Goal: Task Accomplishment & Management: Use online tool/utility

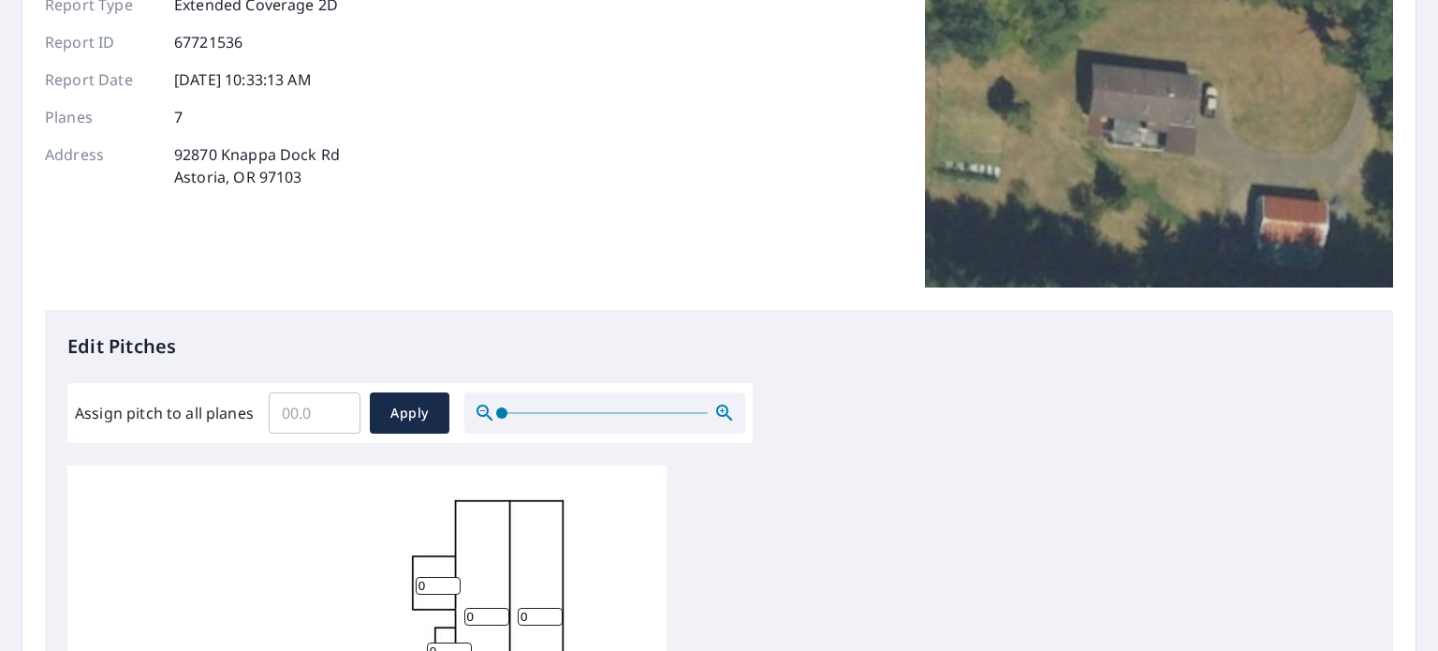
scroll to position [375, 0]
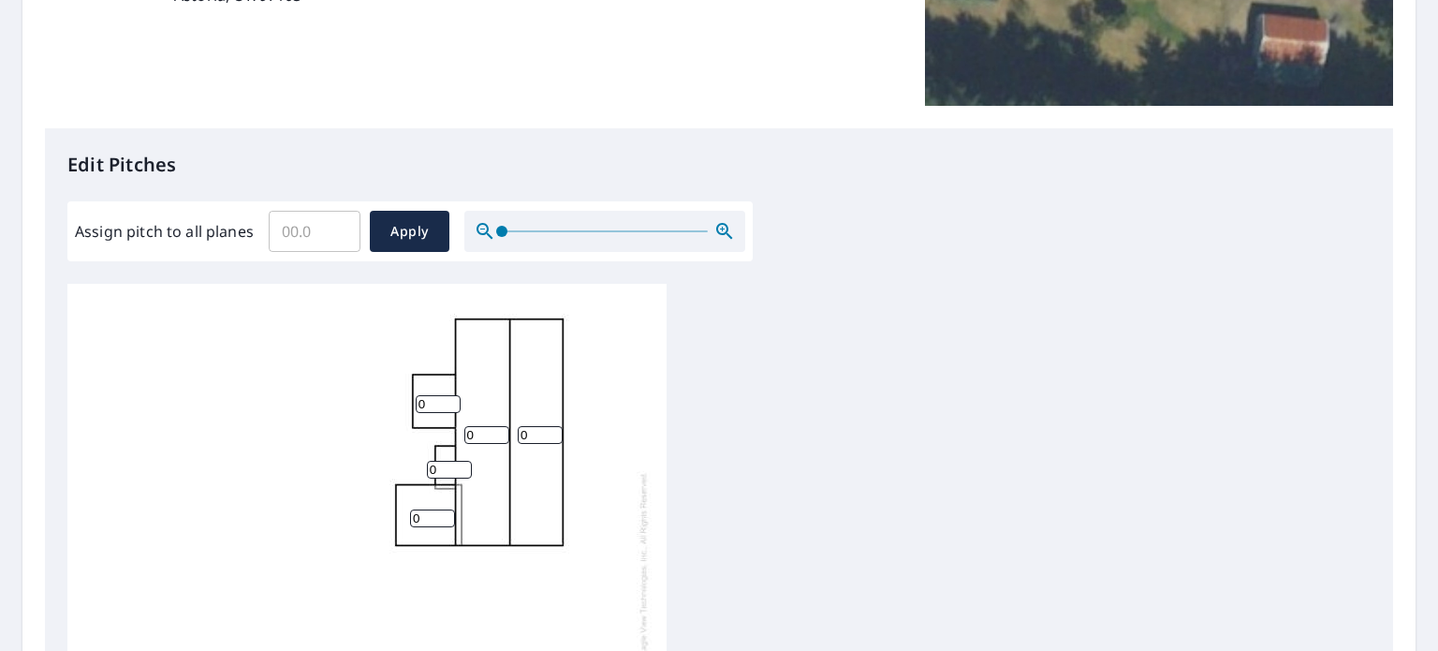
click at [325, 233] on input "Assign pitch to all planes" at bounding box center [315, 231] width 92 height 52
type input "2"
click at [403, 227] on span "Apply" at bounding box center [410, 231] width 50 height 23
type input "2"
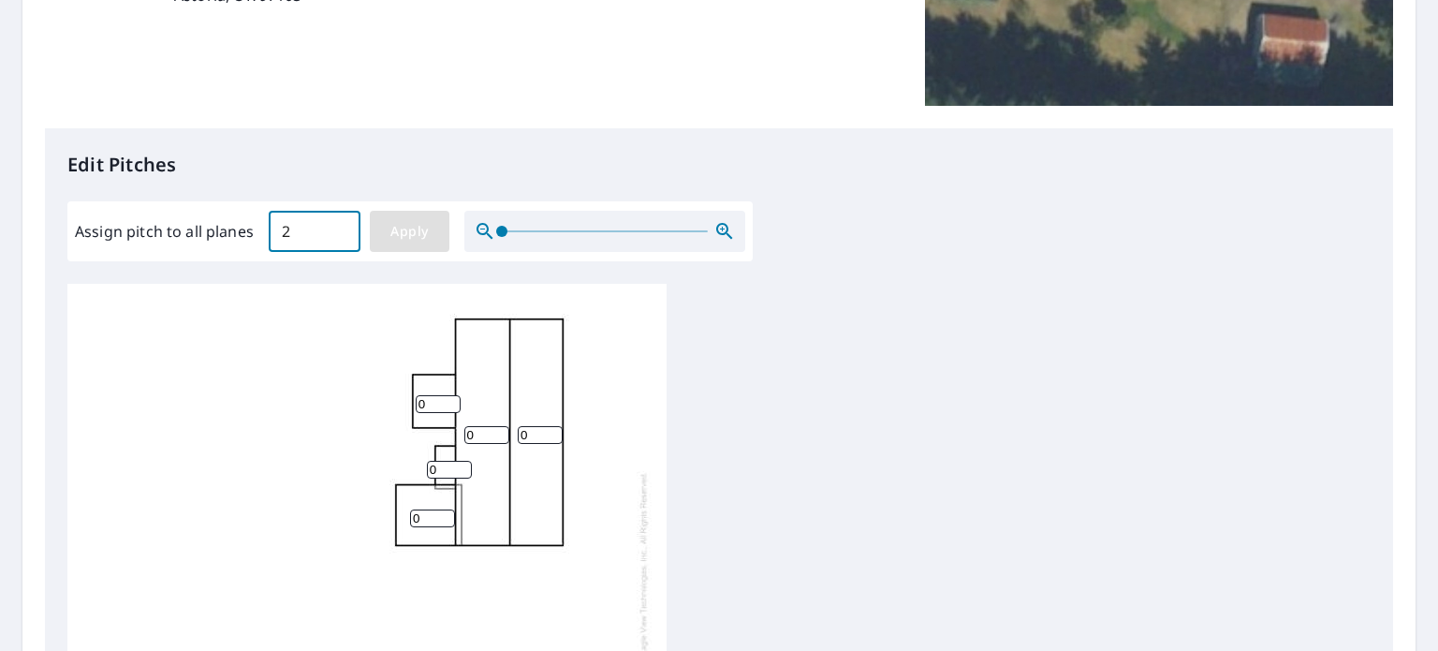
type input "2"
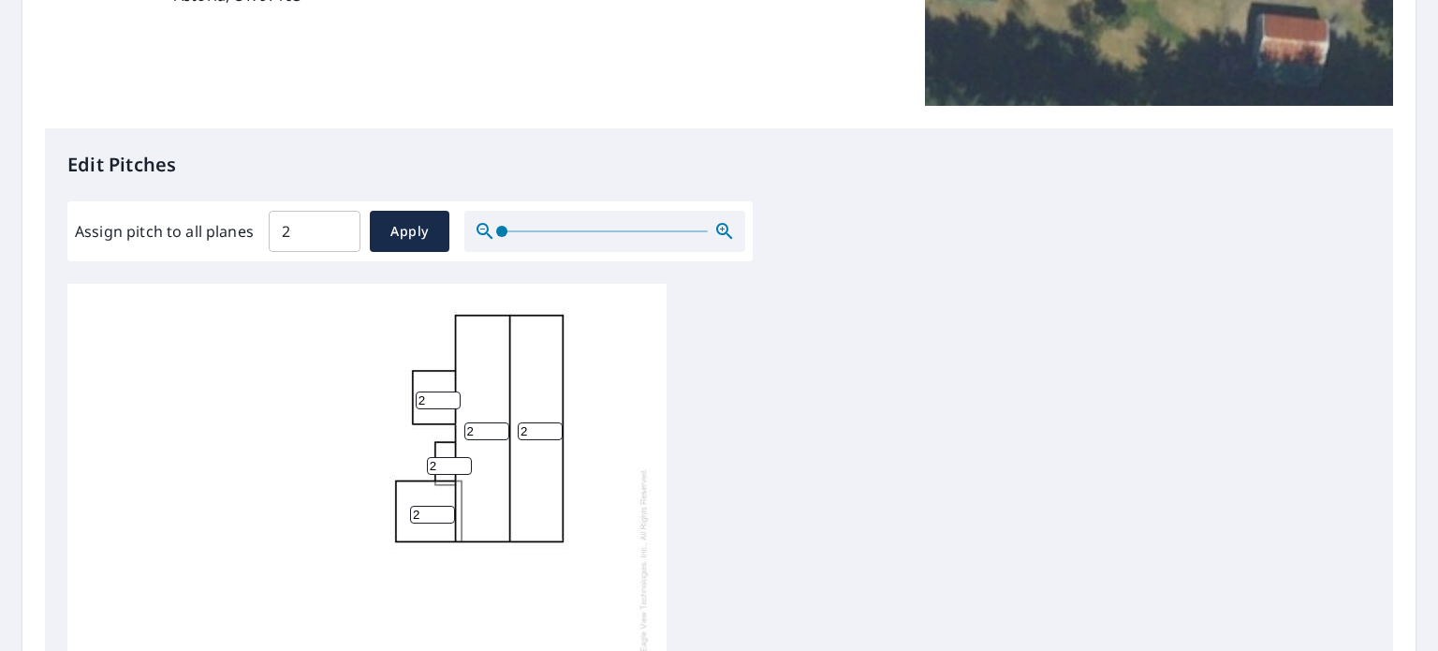
scroll to position [19, 0]
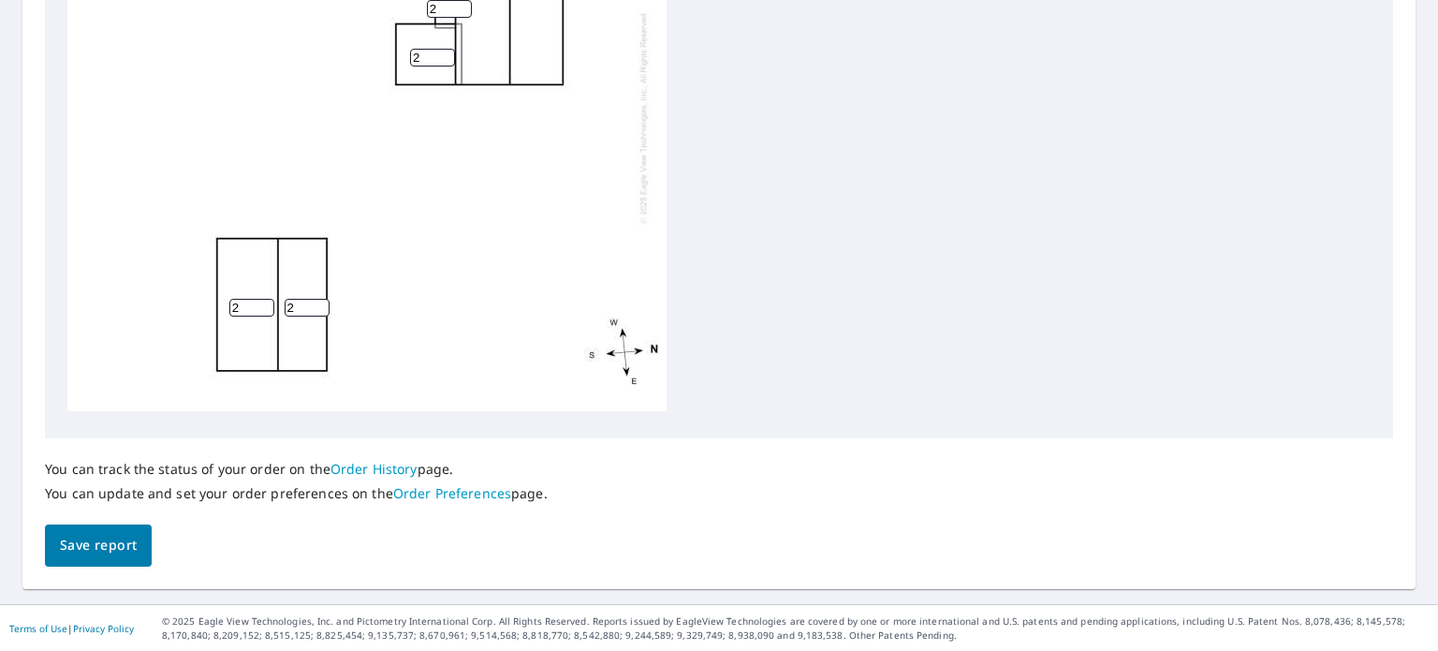
click at [91, 544] on span "Save report" at bounding box center [98, 545] width 77 height 23
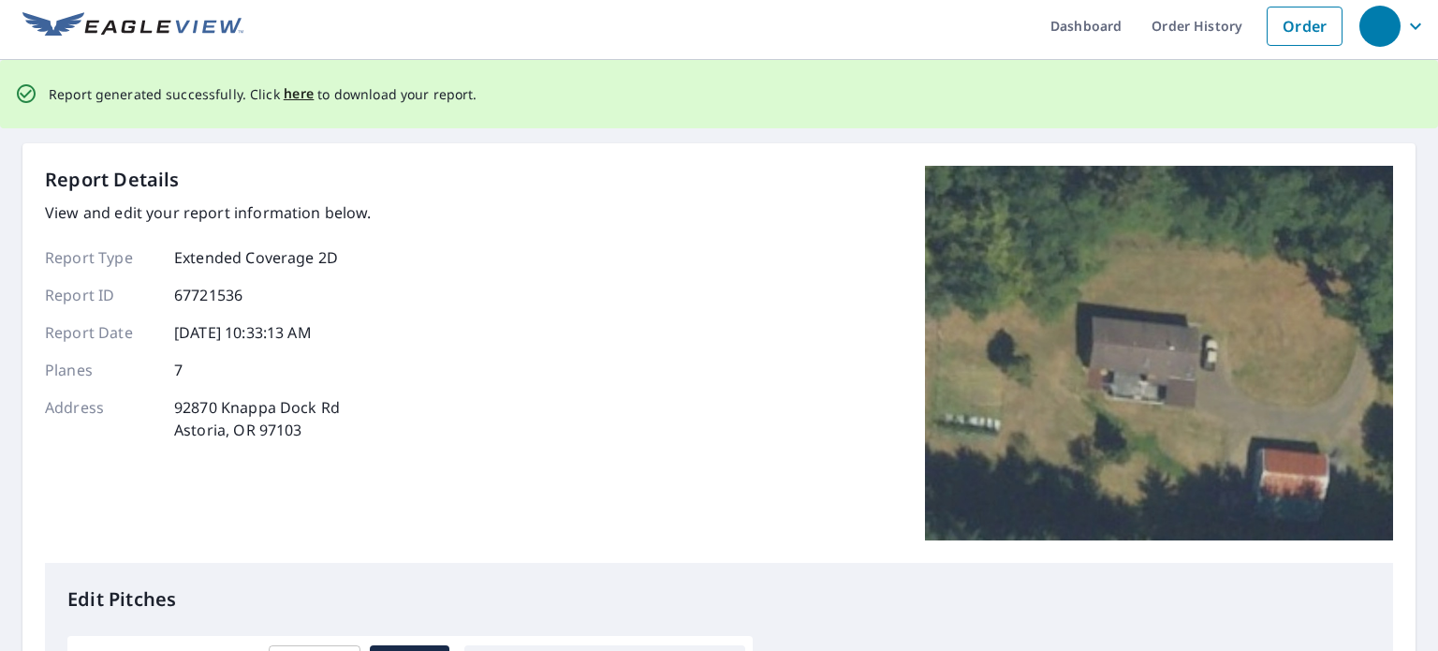
scroll to position [0, 0]
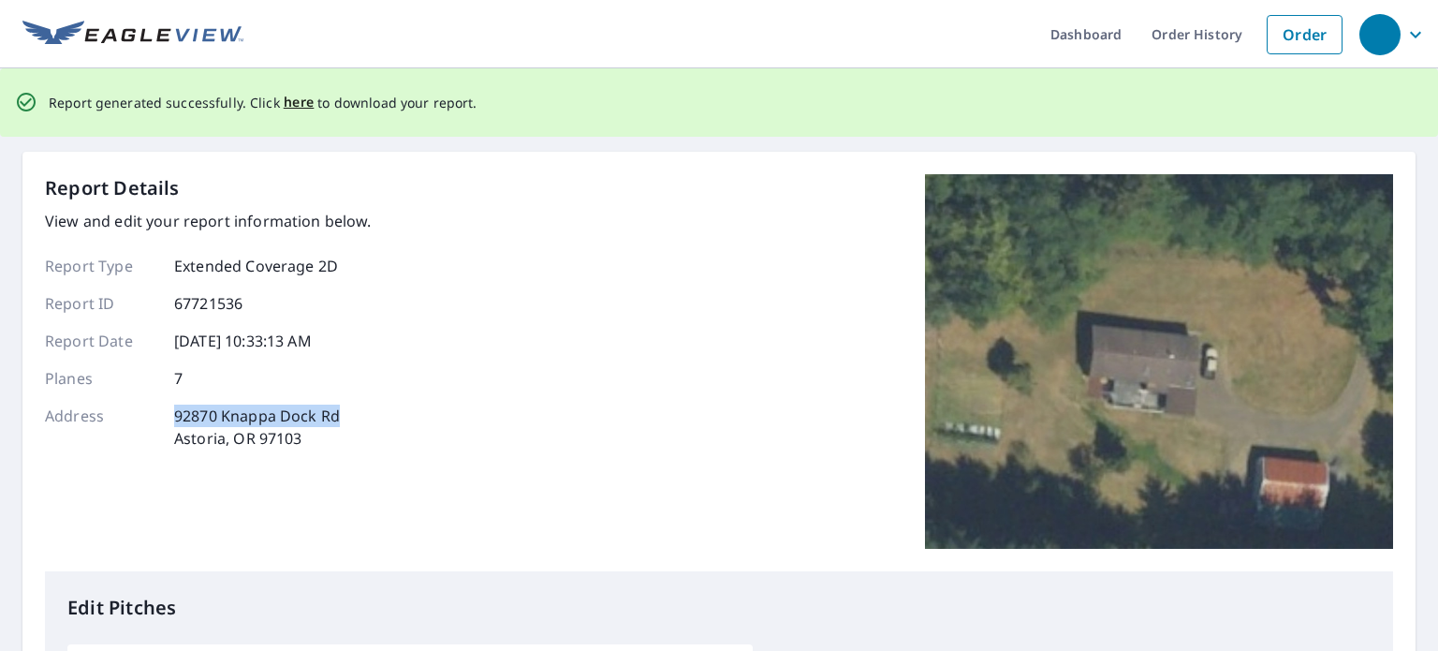
drag, startPoint x: 178, startPoint y: 415, endPoint x: 343, endPoint y: 417, distance: 164.8
click at [343, 417] on div "Address [STREET_ADDRESS]" at bounding box center [208, 426] width 327 height 45
copy p "92870 Knappa Dock Rd"
click at [298, 102] on span "here" at bounding box center [299, 102] width 31 height 23
